Goal: Task Accomplishment & Management: Manage account settings

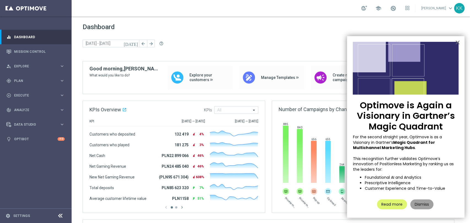
click at [422, 206] on button "Dismiss" at bounding box center [421, 205] width 23 height 10
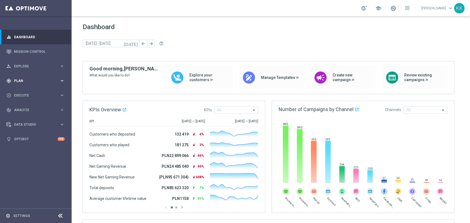
click at [29, 79] on div "gps_fixed Plan" at bounding box center [32, 80] width 53 height 5
click at [31, 94] on link "Target Groups" at bounding box center [35, 92] width 43 height 4
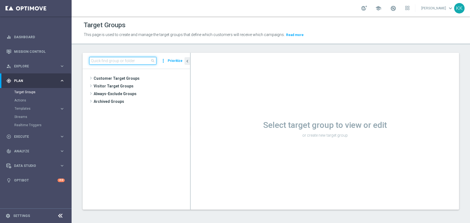
click at [99, 58] on input at bounding box center [122, 61] width 67 height 8
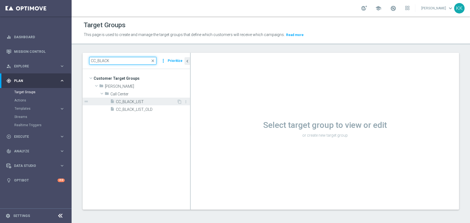
type input "CC_BLACK"
click at [134, 105] on div "insert_drive_file CC_BLACK_LIST" at bounding box center [143, 102] width 67 height 8
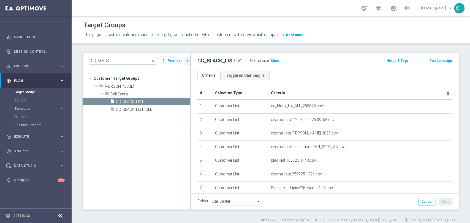
click at [273, 64] on div "Group size : Show" at bounding box center [277, 61] width 55 height 8
click at [272, 63] on h3 "Show" at bounding box center [275, 61] width 10 height 6
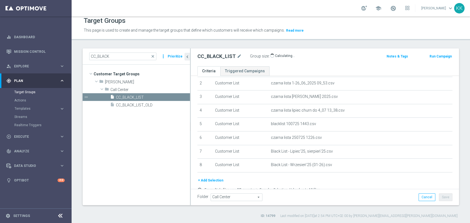
scroll to position [57, 0]
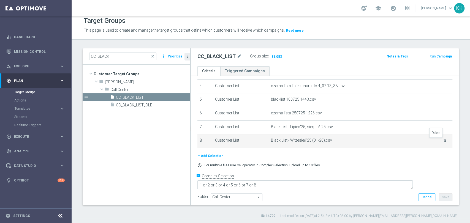
click at [443, 141] on icon "delete_forever" at bounding box center [445, 140] width 4 height 4
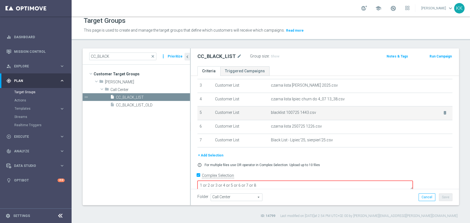
scroll to position [43, 0]
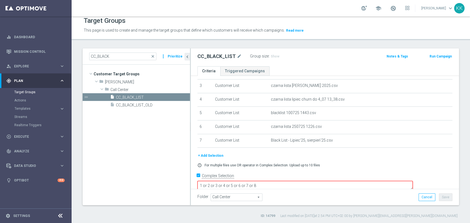
click at [209, 156] on button "+ Add Selection" at bounding box center [210, 156] width 26 height 6
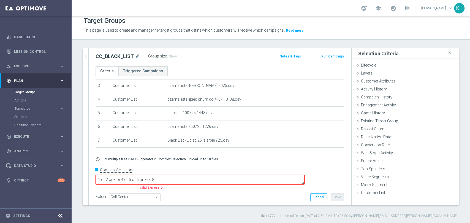
scroll to position [37, 0]
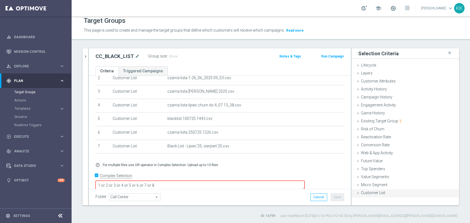
click at [388, 189] on div "Customer List done" at bounding box center [405, 193] width 107 height 8
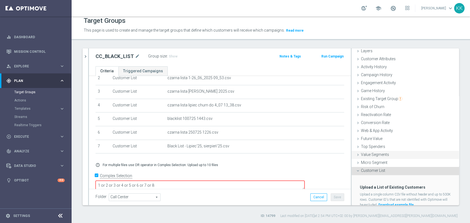
scroll to position [42, 0]
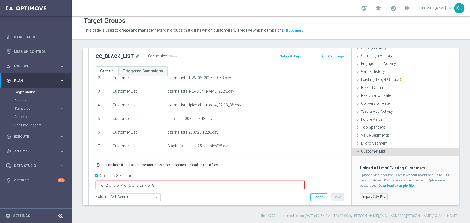
click at [374, 196] on label "Import CSV File" at bounding box center [374, 197] width 28 height 7
click at [0, 0] on input "Import CSV File" at bounding box center [0, 0] width 0 height 0
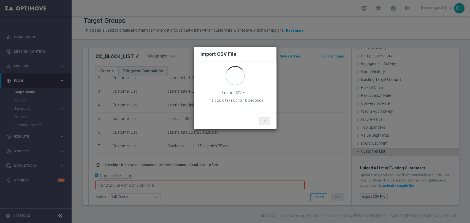
scroll to position [0, 0]
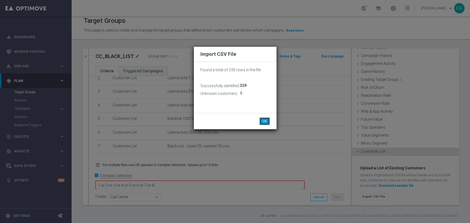
click at [265, 119] on button "OK" at bounding box center [264, 122] width 10 height 8
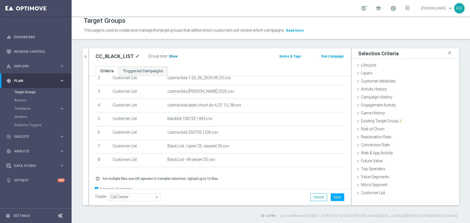
click at [170, 57] on span "Show" at bounding box center [173, 57] width 9 height 4
click at [333, 200] on button "Save" at bounding box center [337, 198] width 13 height 8
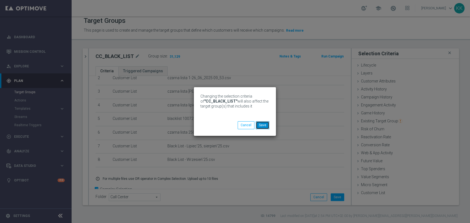
click at [265, 125] on button "Save" at bounding box center [262, 125] width 13 height 8
